Goal: Task Accomplishment & Management: Manage account settings

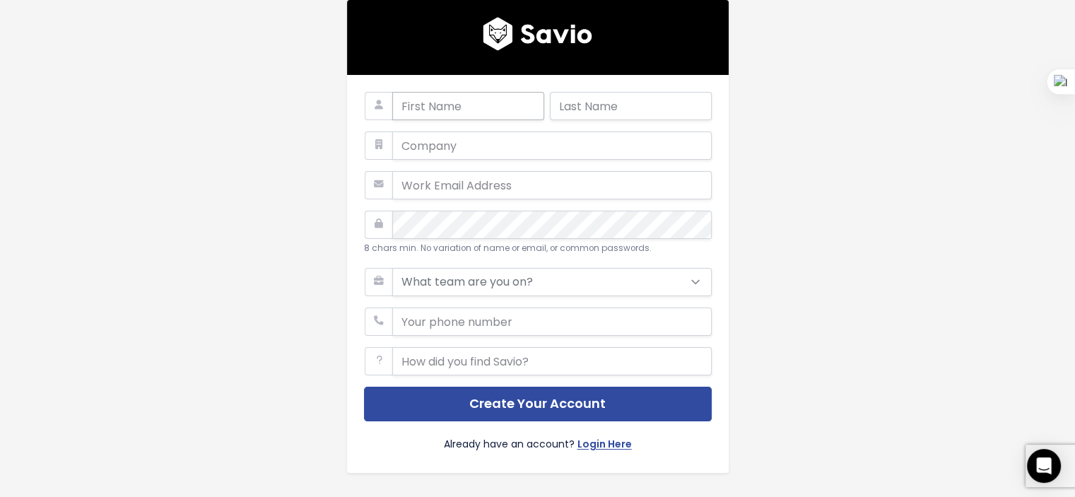
click at [430, 99] on input "text" at bounding box center [468, 106] width 152 height 28
type input "MOURAD"
type input "FATHI"
type input "[EMAIL_ADDRESS][DOMAIN_NAME]"
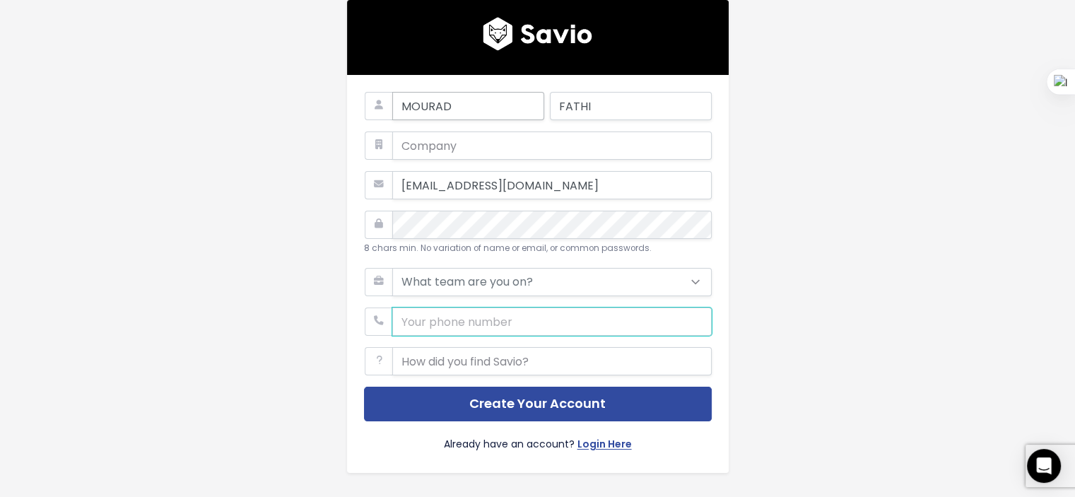
type input "0635426172"
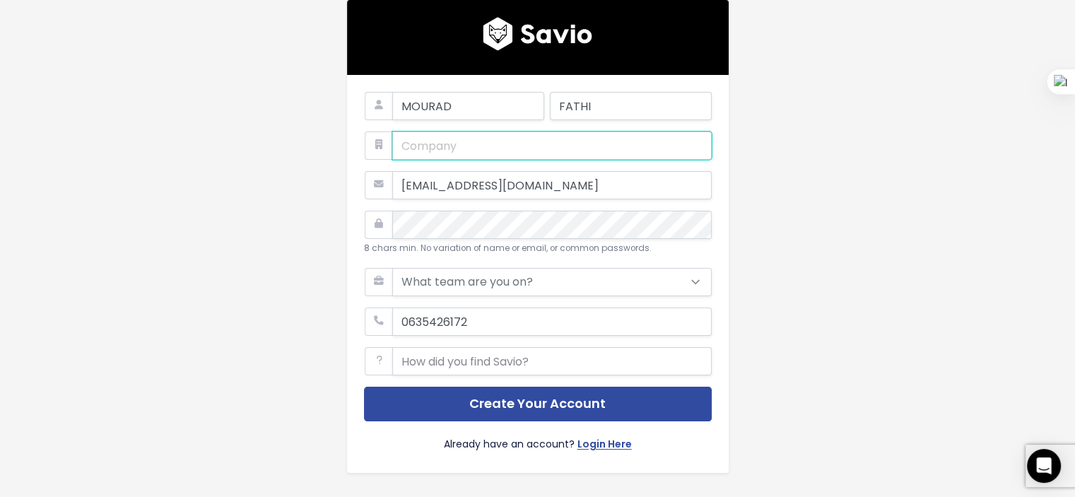
click at [421, 152] on input "text" at bounding box center [551, 145] width 319 height 28
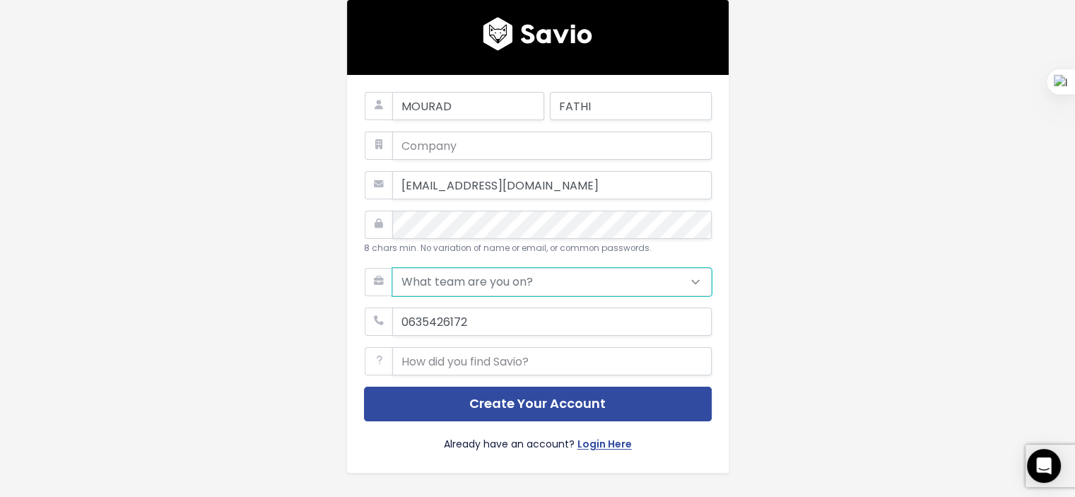
click at [424, 280] on select "What team are you on? Support Product Sales Customer Success Marketing Other" at bounding box center [551, 282] width 319 height 28
select select "OTHER"
click at [392, 268] on select "What team are you on? Support Product Sales Customer Success Marketing Other" at bounding box center [551, 282] width 319 height 28
click at [433, 361] on input "text" at bounding box center [551, 361] width 319 height 28
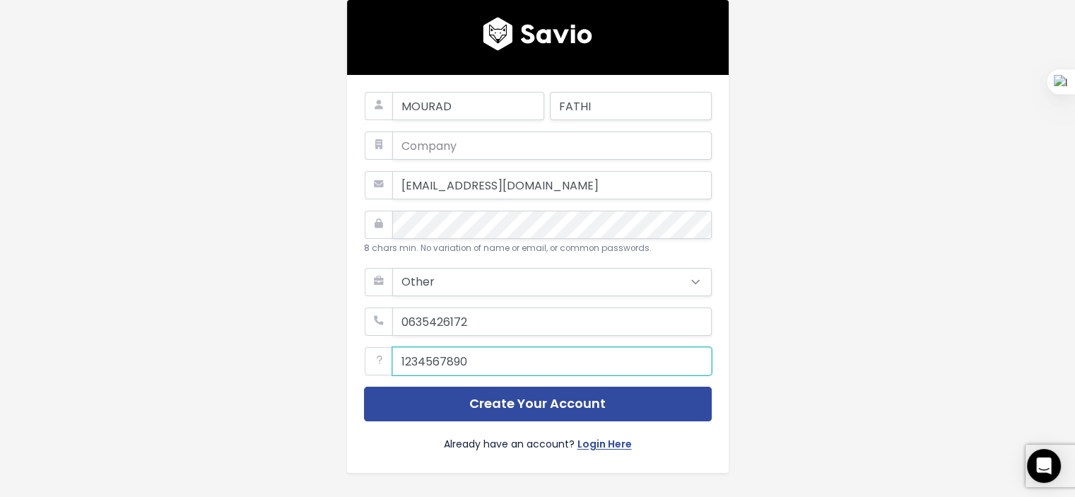
type input "123456789"
drag, startPoint x: 455, startPoint y: 360, endPoint x: 386, endPoint y: 362, distance: 68.6
click at [373, 347] on div "123456789" at bounding box center [538, 347] width 348 height 0
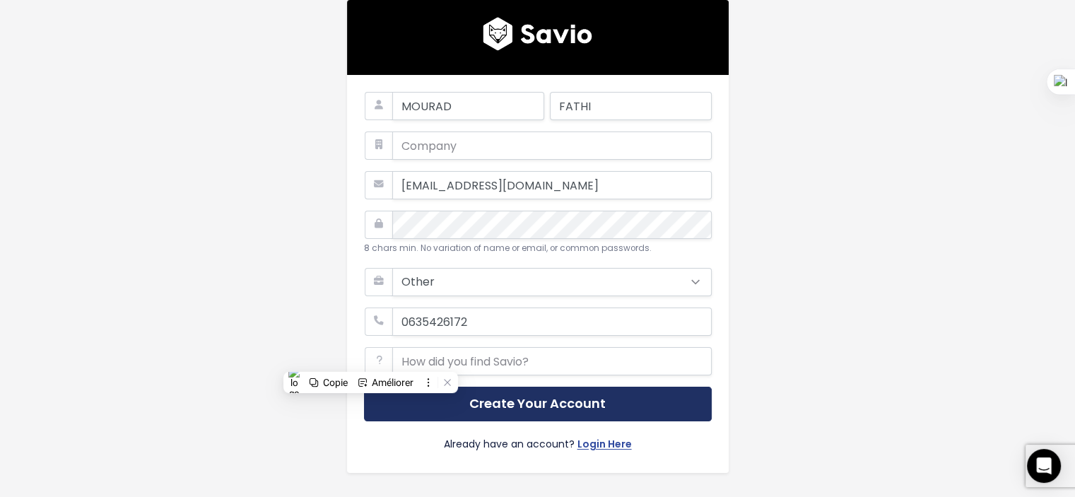
click at [536, 408] on button "Create Your Account" at bounding box center [538, 403] width 348 height 35
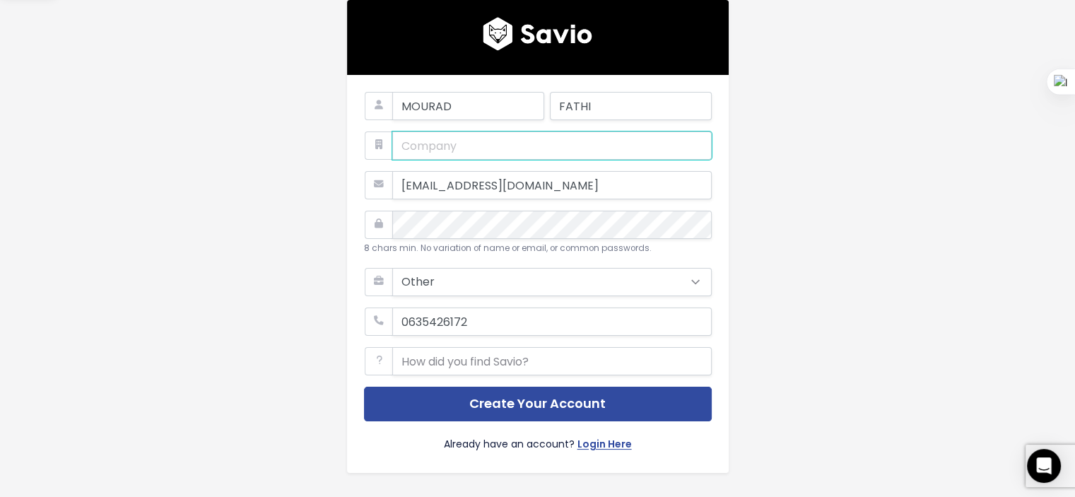
click at [416, 150] on input "text" at bounding box center [551, 145] width 319 height 28
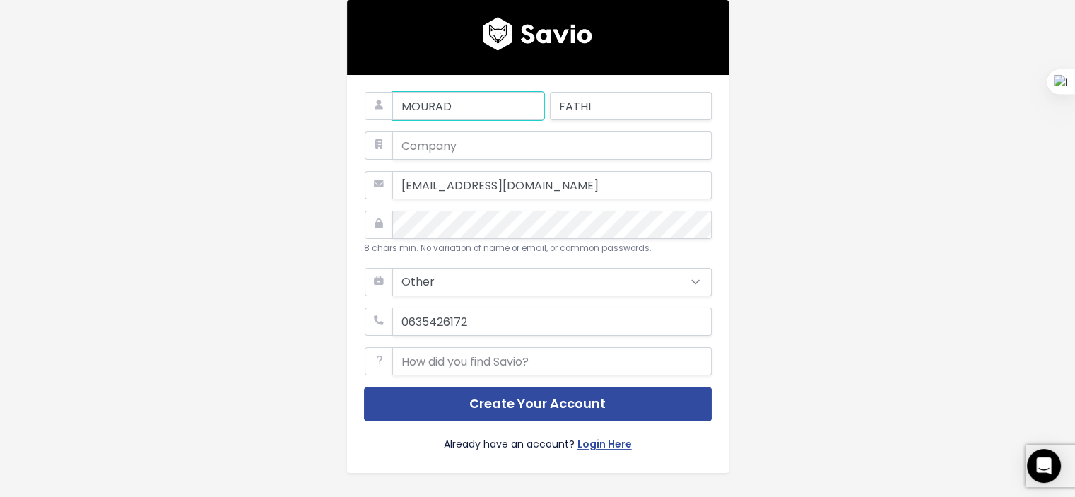
drag, startPoint x: 449, startPoint y: 107, endPoint x: 398, endPoint y: 107, distance: 51.6
click at [392, 107] on input "MOURAD" at bounding box center [468, 106] width 152 height 28
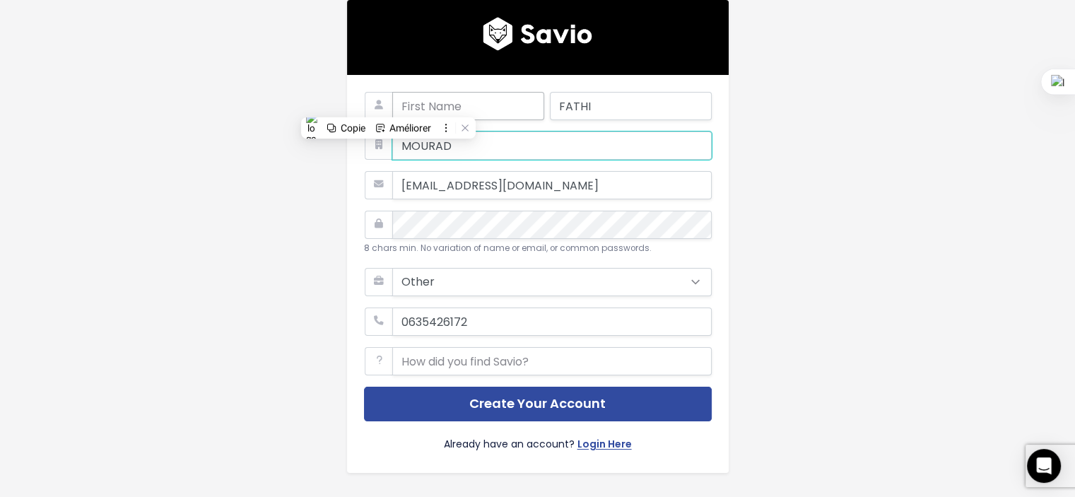
type input "MOURAD"
click at [424, 109] on input "text" at bounding box center [468, 106] width 152 height 28
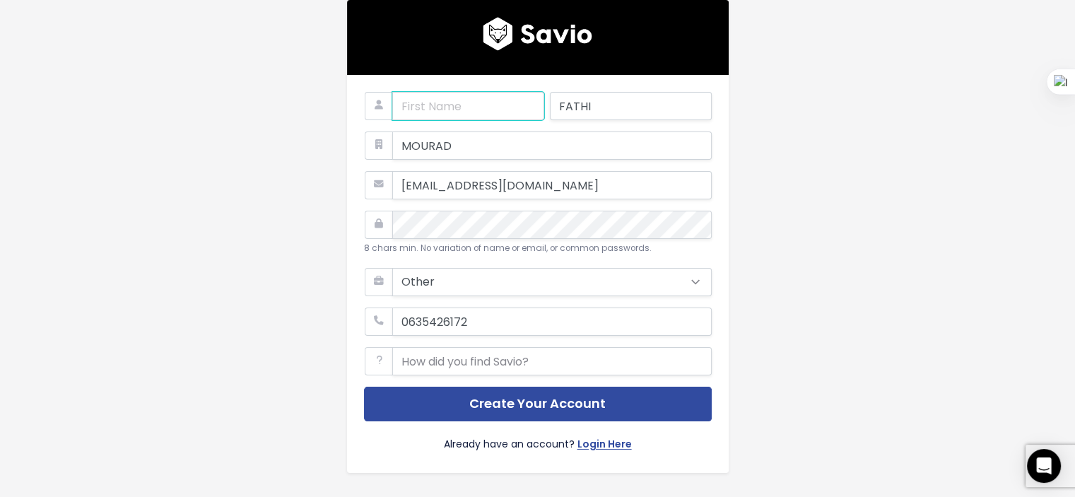
type input "MOURAD"
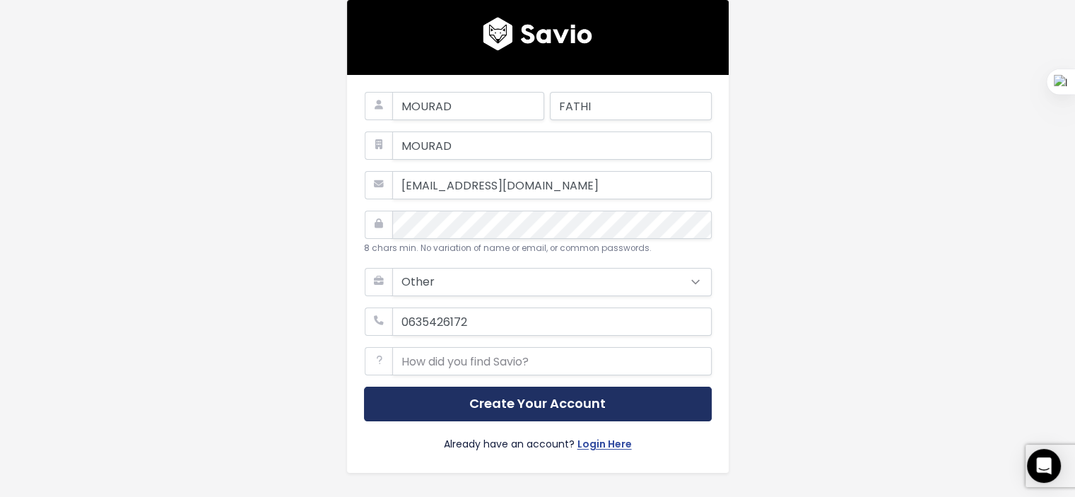
click at [506, 406] on button "Create Your Account" at bounding box center [538, 403] width 348 height 35
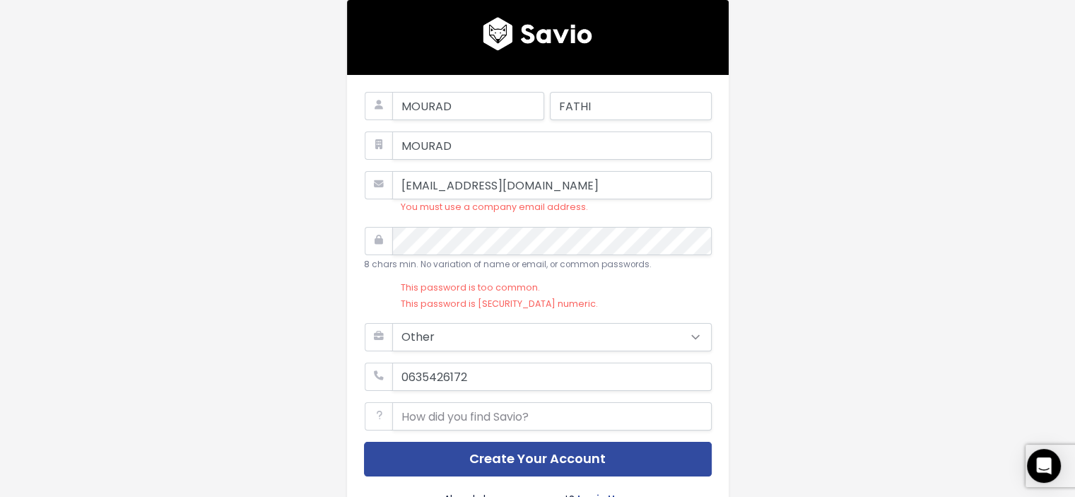
click at [375, 203] on ul "You must use a company email address." at bounding box center [538, 193] width 348 height 45
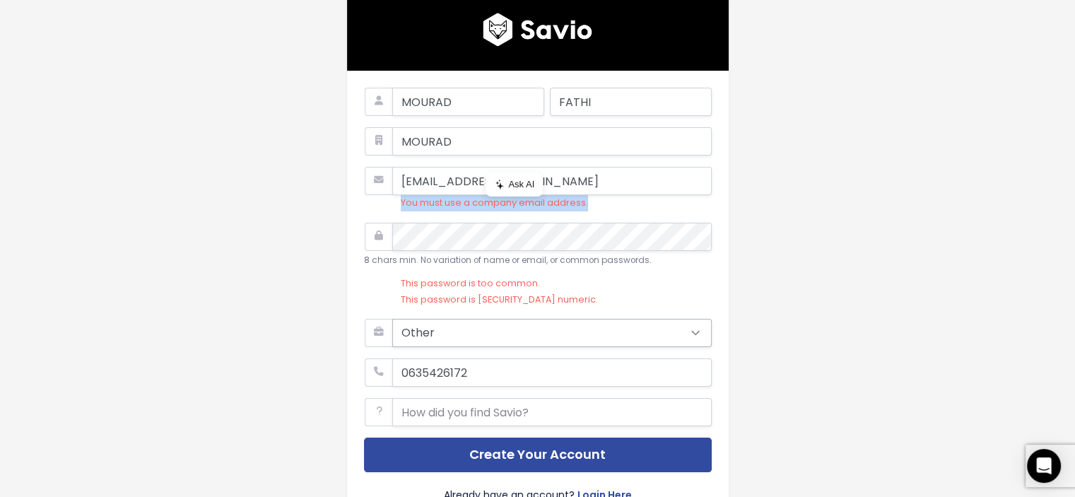
scroll to position [71, 0]
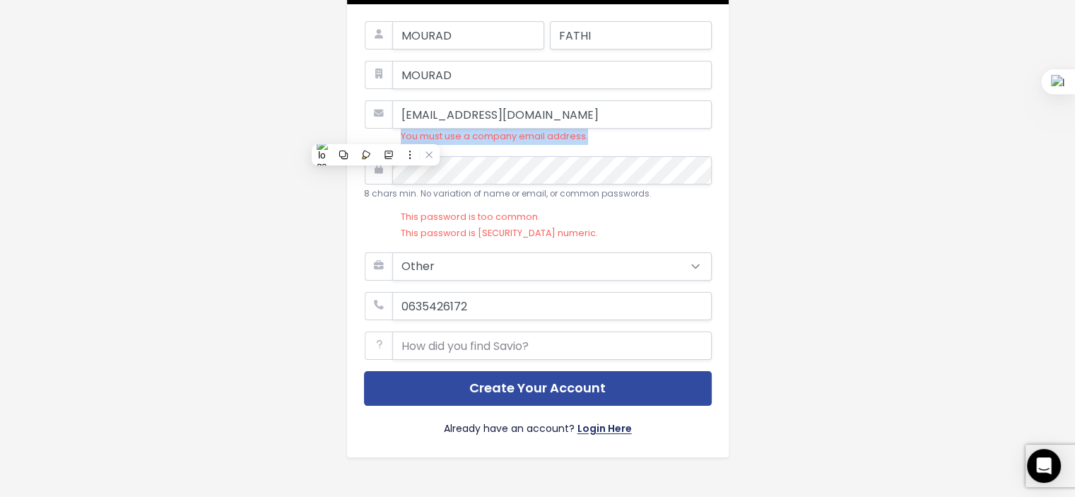
click at [609, 426] on link "Login Here" at bounding box center [604, 430] width 54 height 20
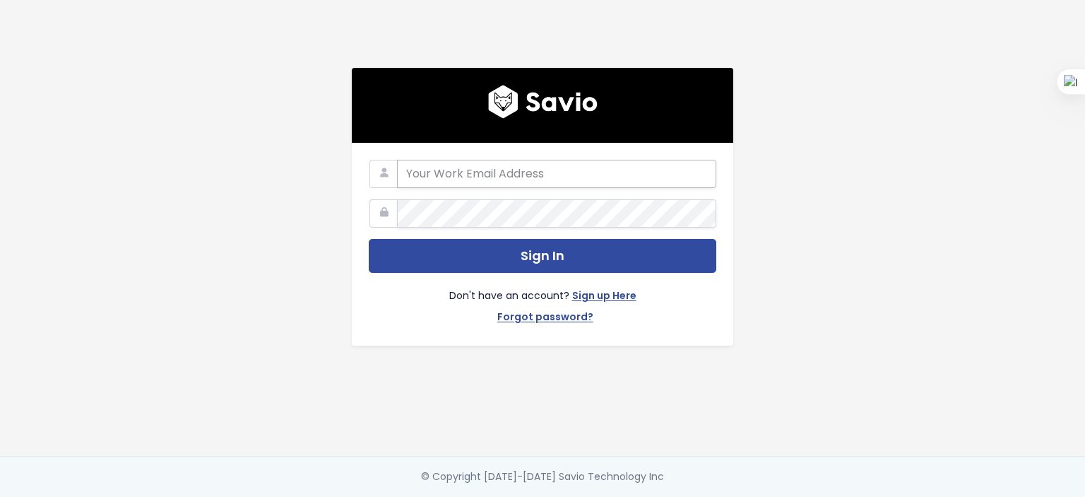
click at [468, 162] on input "email" at bounding box center [556, 174] width 319 height 28
click at [463, 169] on input "email" at bounding box center [556, 174] width 319 height 28
type input "[EMAIL_ADDRESS][DOMAIN_NAME]"
click at [557, 312] on link "Forgot password?" at bounding box center [545, 318] width 96 height 20
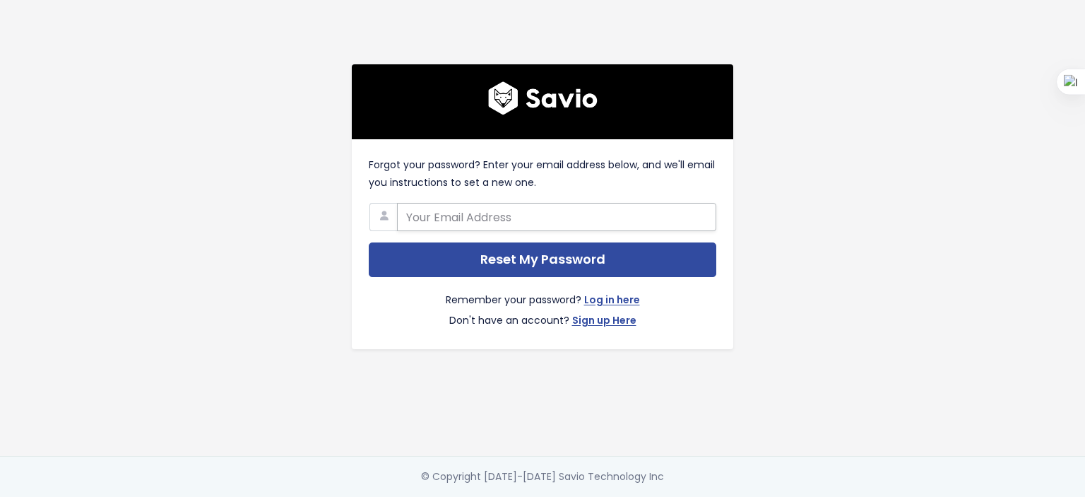
click at [495, 214] on input "text" at bounding box center [556, 217] width 319 height 28
type input "[EMAIL_ADDRESS][DOMAIN_NAME]"
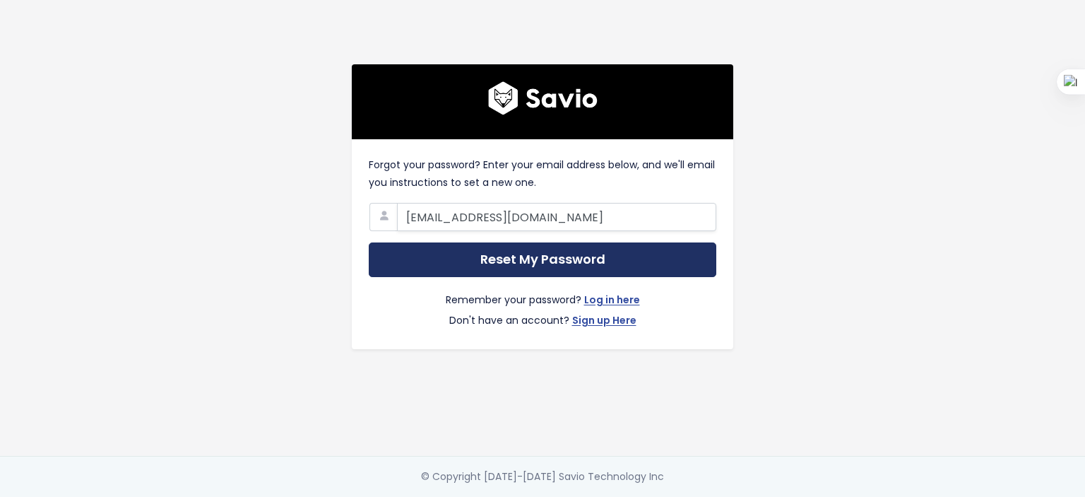
click at [514, 263] on input "Reset My Password" at bounding box center [543, 259] width 348 height 35
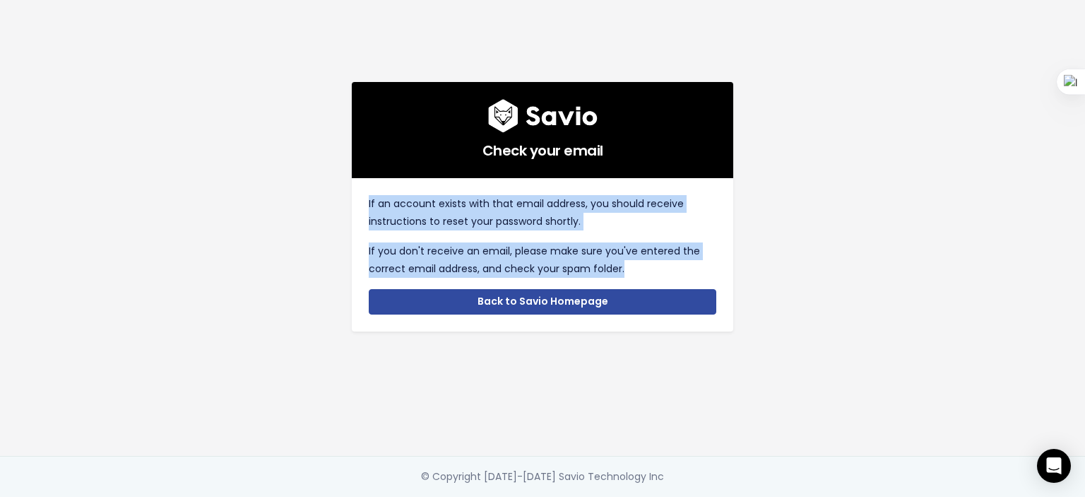
drag, startPoint x: 628, startPoint y: 262, endPoint x: 352, endPoint y: 175, distance: 289.6
click at [352, 178] on div "If an account exists with that email address, you should receive instructions t…" at bounding box center [542, 254] width 381 height 153
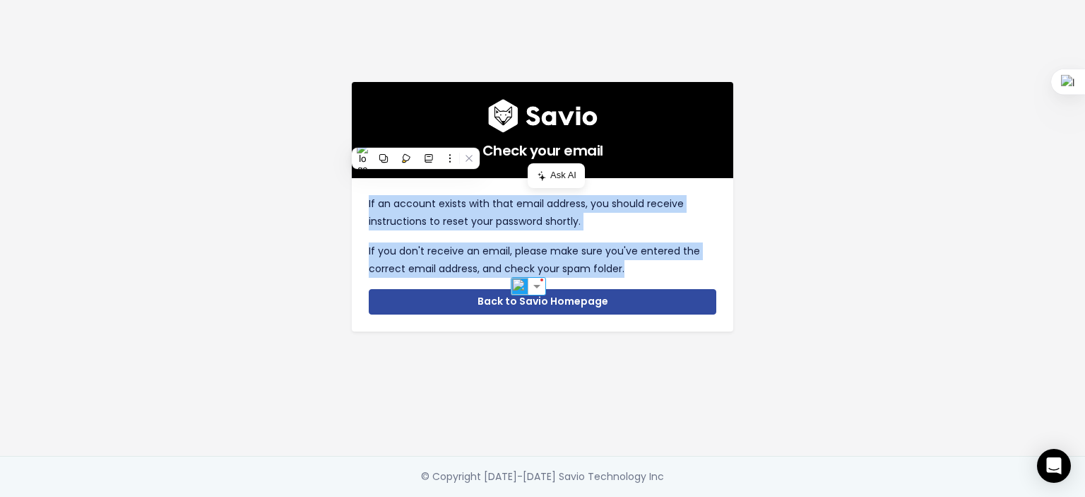
click at [343, 172] on div at bounding box center [343, 172] width 0 height 0
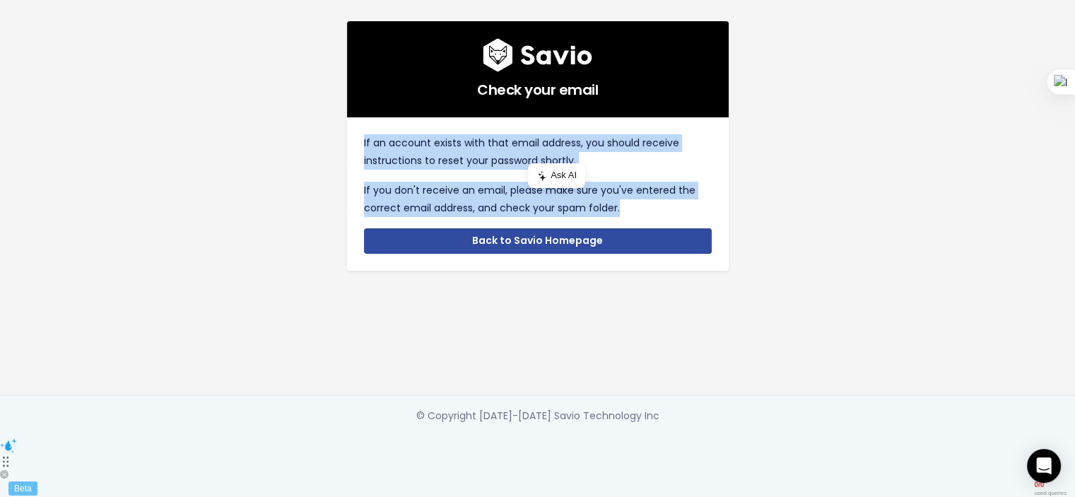
scroll to position [99, 0]
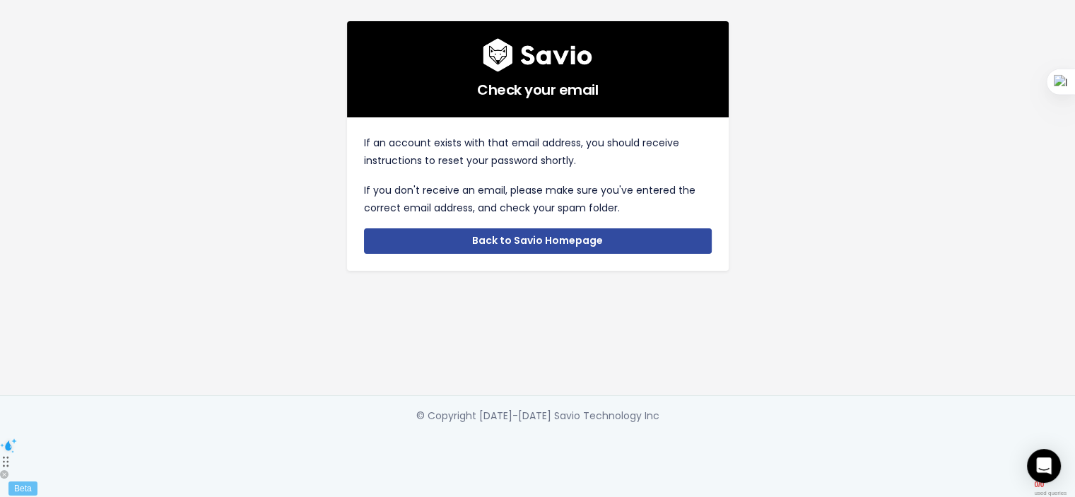
click at [251, 223] on div "Check your email If an account exists with that email address, you should recei…" at bounding box center [537, 167] width 805 height 456
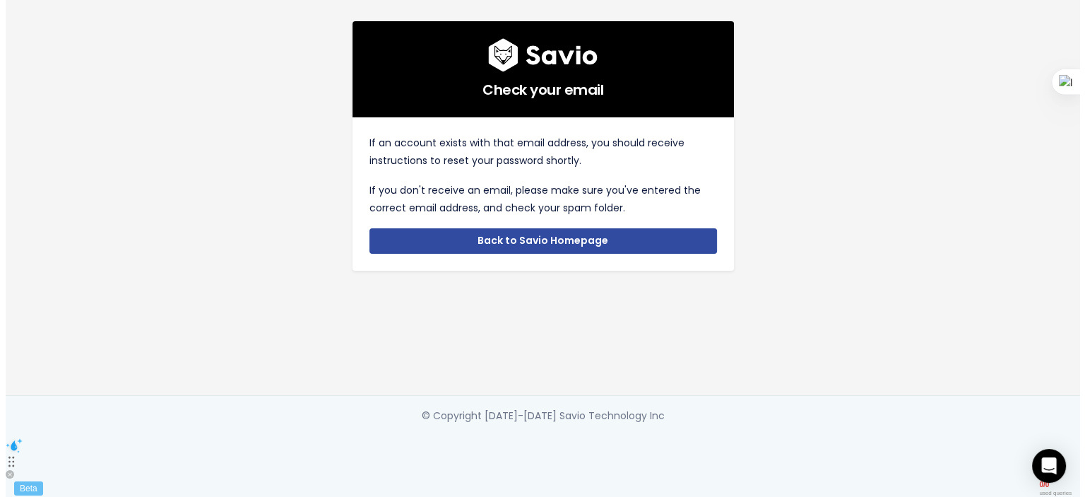
scroll to position [0, 0]
